Goal: Navigation & Orientation: Find specific page/section

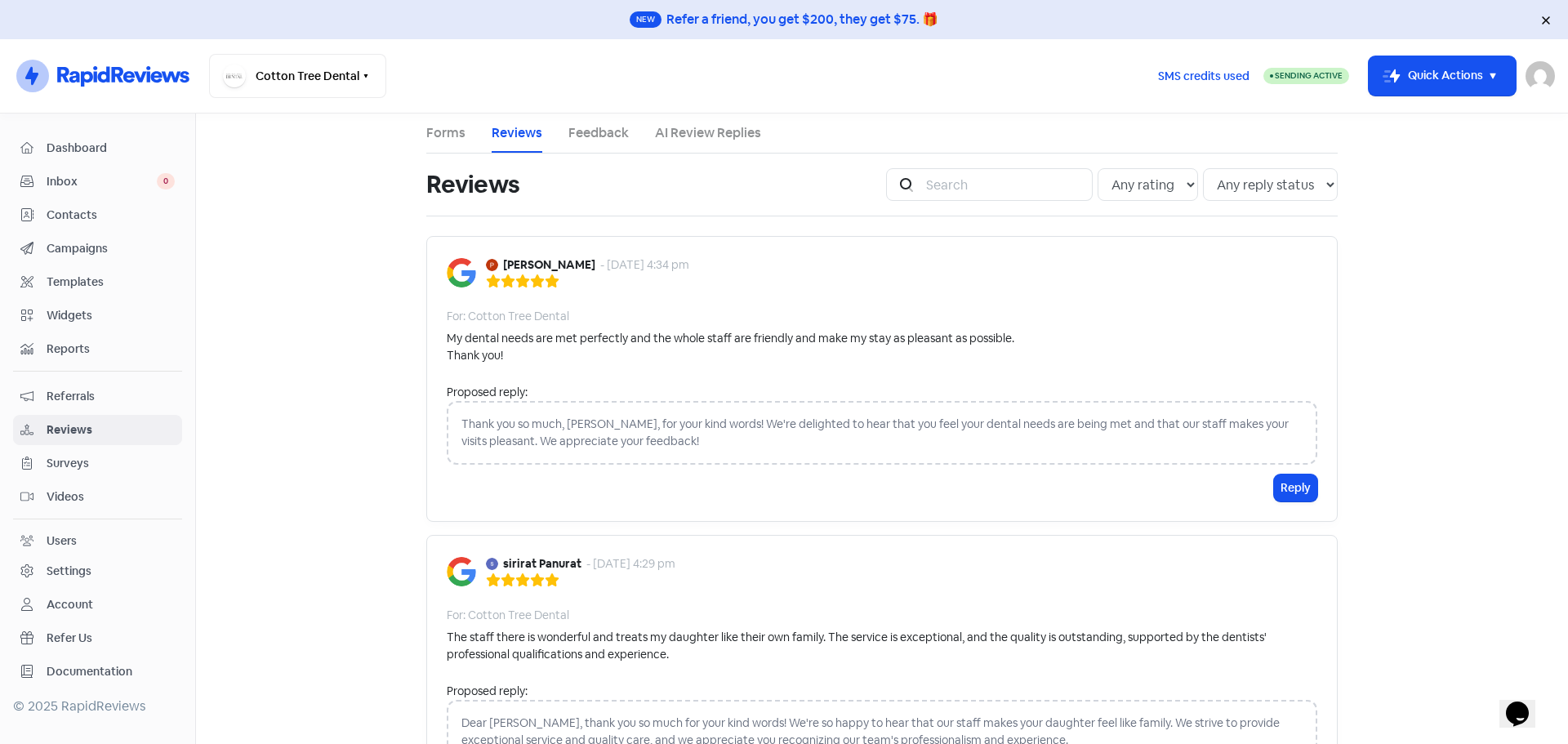
scroll to position [1143, 0]
